Goal: Check status: Check status

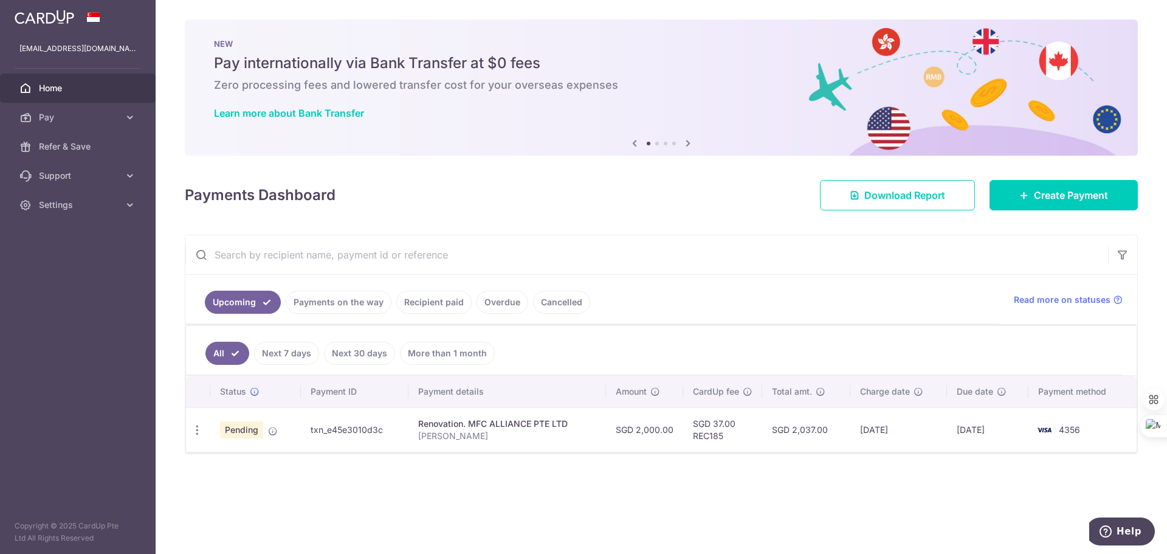
click at [313, 299] on link "Payments on the way" at bounding box center [339, 302] width 106 height 23
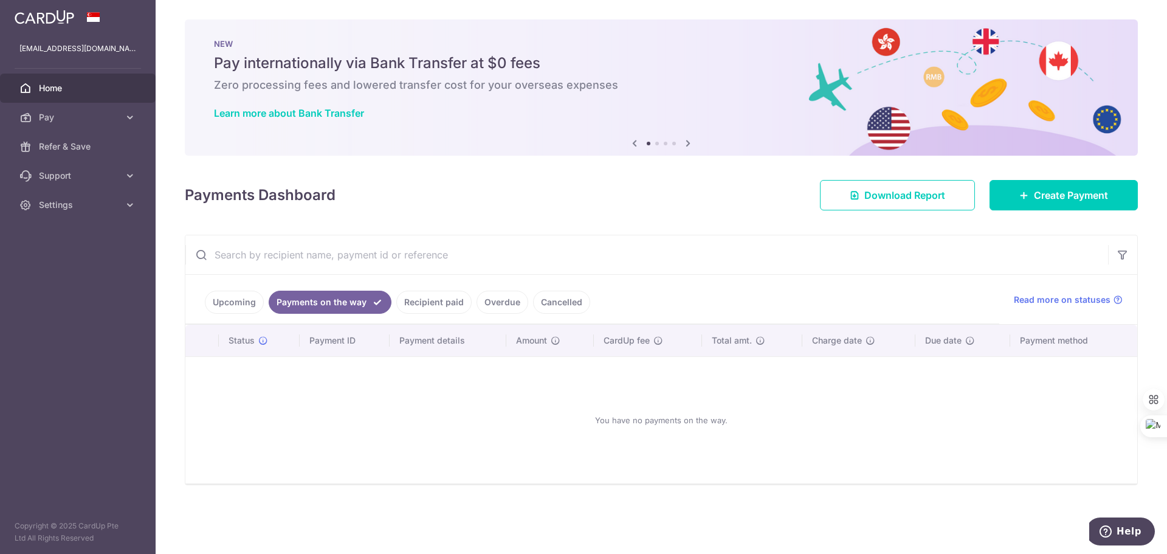
click at [224, 299] on link "Upcoming" at bounding box center [234, 302] width 59 height 23
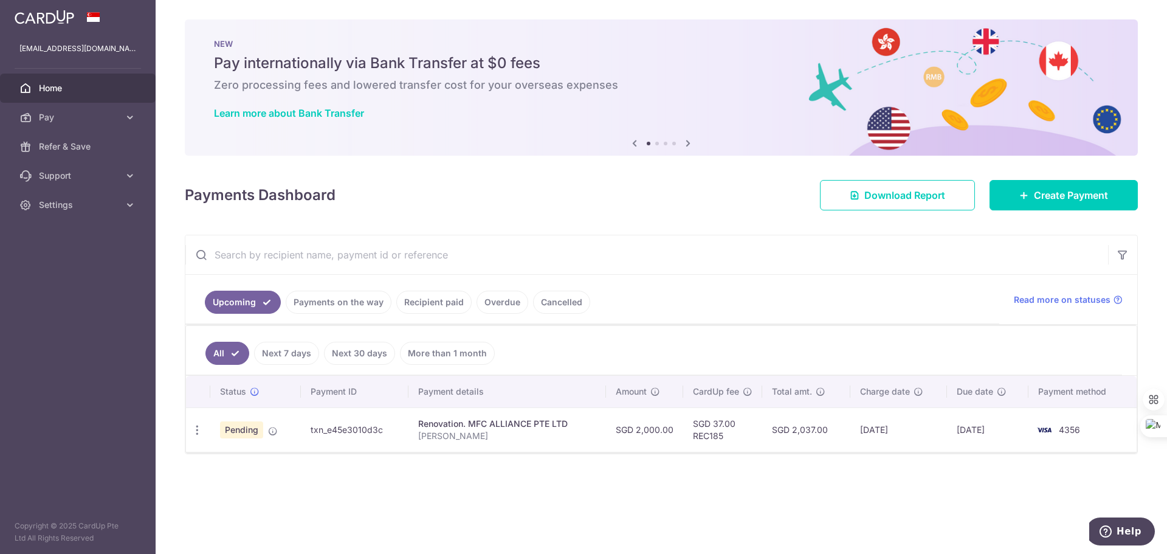
click at [447, 301] on link "Recipient paid" at bounding box center [433, 302] width 75 height 23
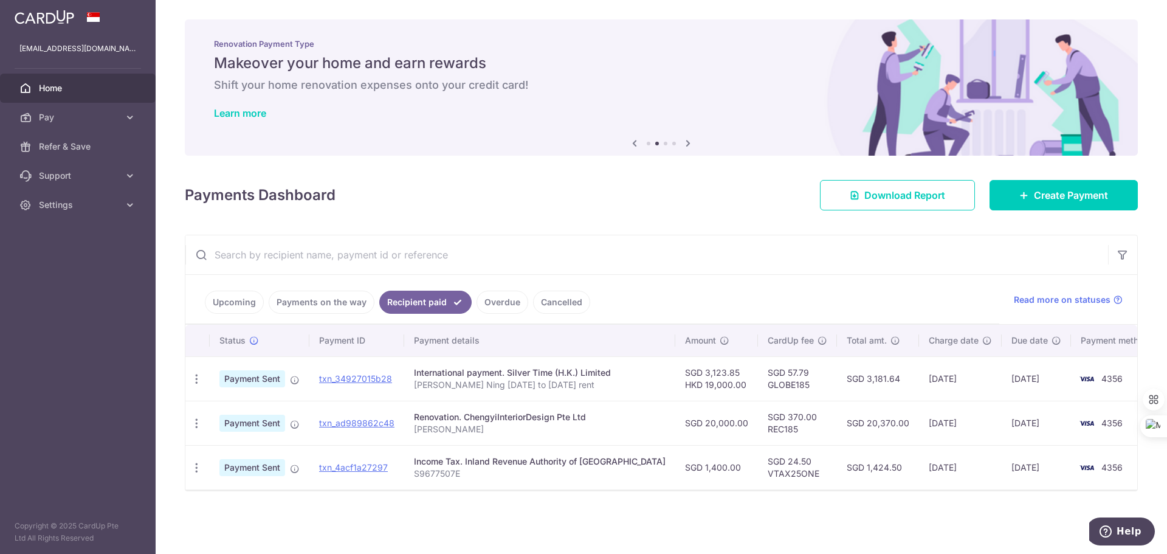
click at [481, 305] on link "Overdue" at bounding box center [503, 302] width 52 height 23
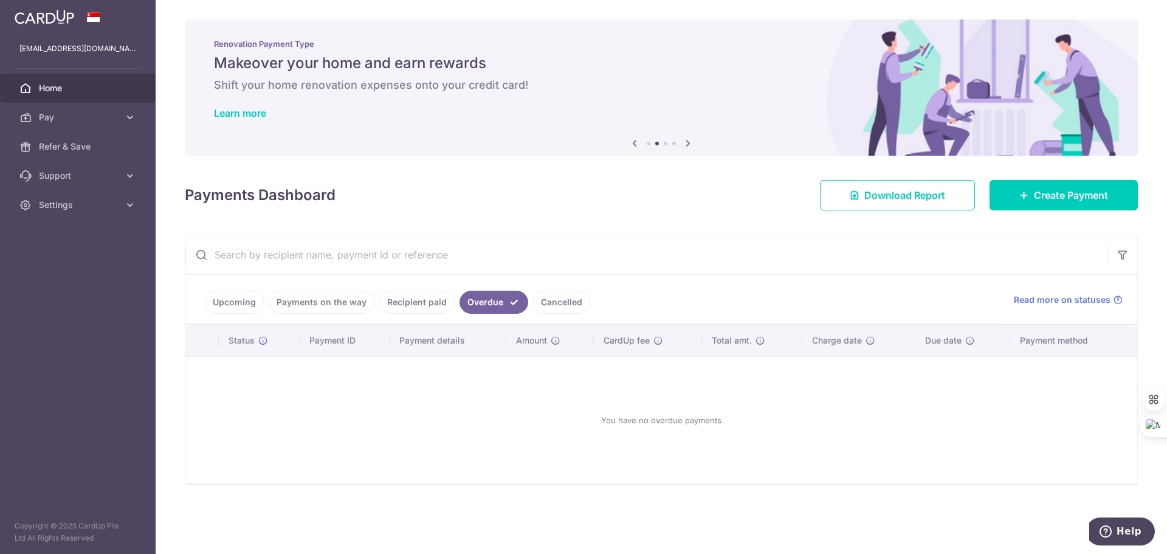
click at [574, 303] on link "Cancelled" at bounding box center [561, 302] width 57 height 23
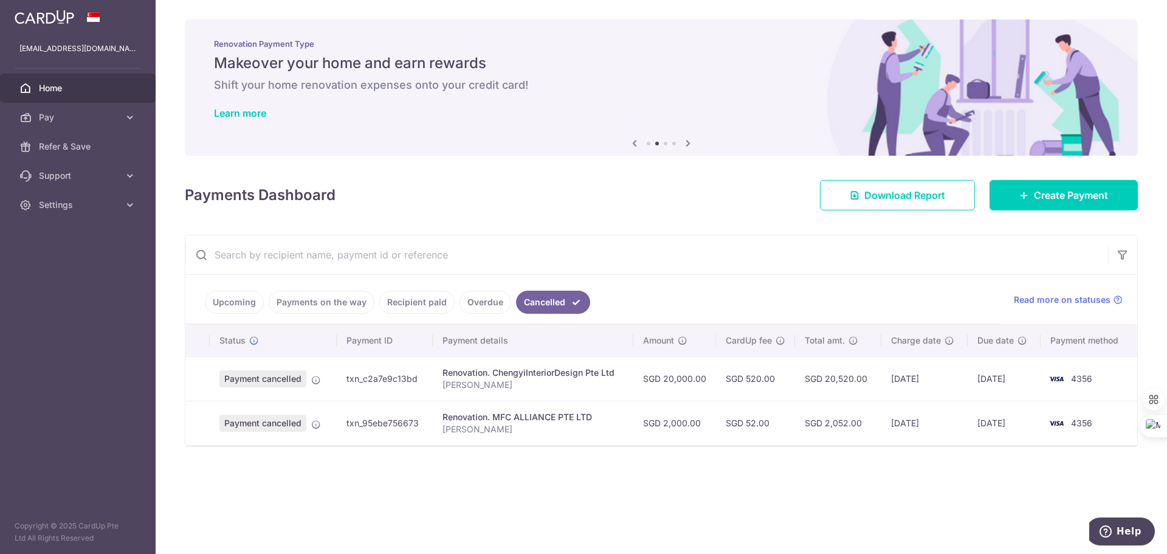
click at [339, 303] on link "Payments on the way" at bounding box center [322, 302] width 106 height 23
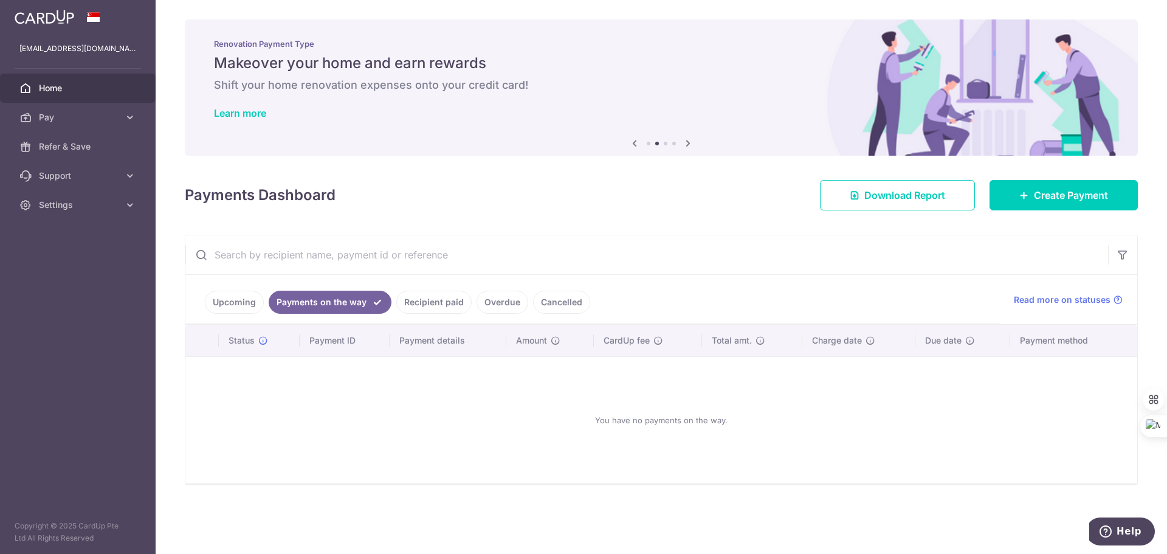
click at [466, 301] on link "Recipient paid" at bounding box center [433, 302] width 75 height 23
